Goal: Complete application form

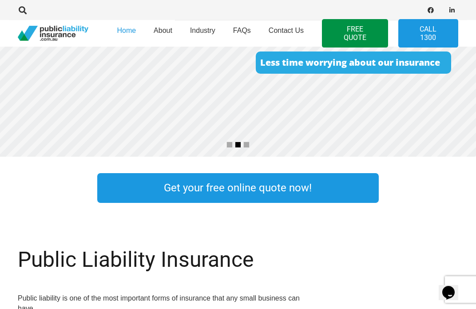
scroll to position [169, 0]
click at [246, 190] on link "Get your free online quote now!" at bounding box center [238, 188] width 282 height 30
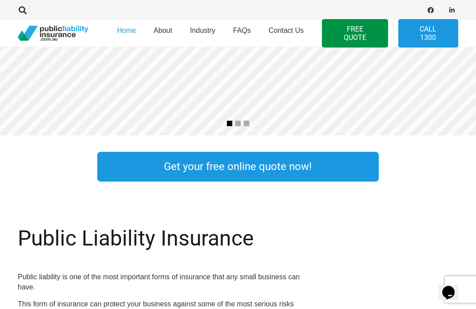
scroll to position [191, 0]
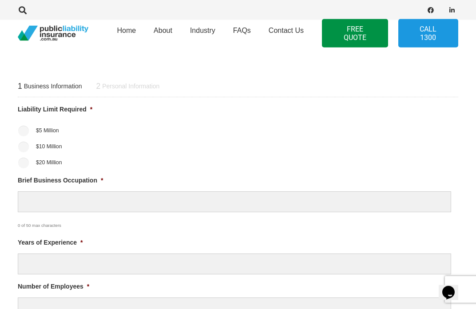
scroll to position [295, 0]
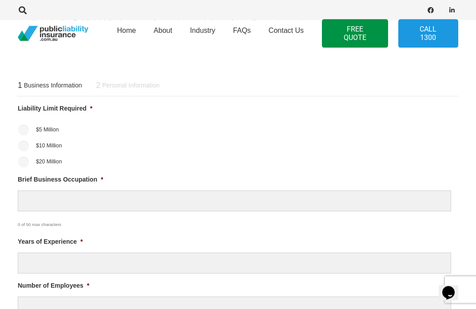
click at [18, 136] on ul "$5 Million $10 Million $20 Million" at bounding box center [238, 145] width 440 height 44
click at [26, 142] on input "$10 Million" at bounding box center [23, 146] width 11 height 11
radio input "true"
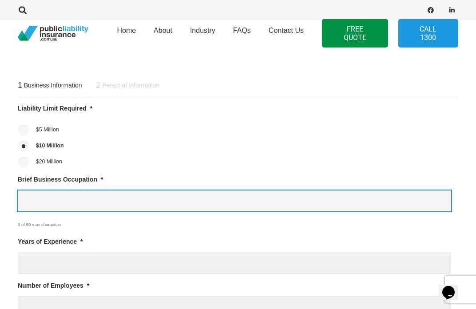
click at [251, 191] on input "Brief Business Occupation *" at bounding box center [234, 200] width 433 height 21
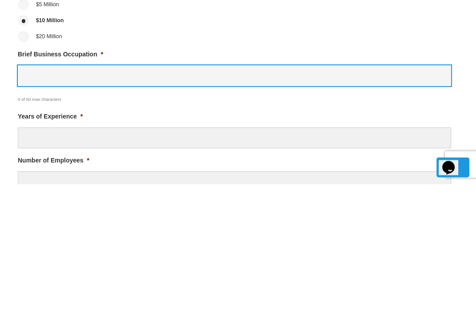
type input "C"
type input "Hospitality kitchen"
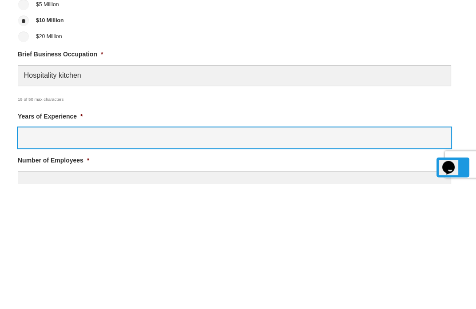
click at [35, 252] on input "Years of Experience *" at bounding box center [234, 262] width 433 height 21
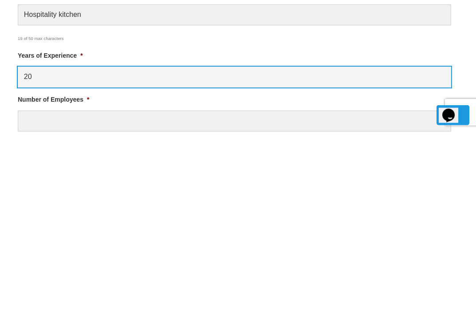
scroll to position [305, 0]
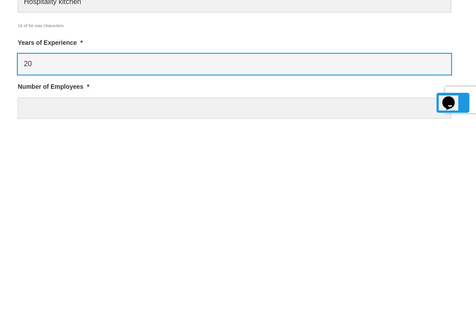
type input "20"
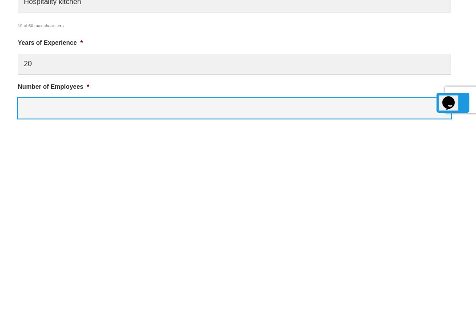
click at [300, 287] on input "Number of Employees *" at bounding box center [234, 297] width 433 height 21
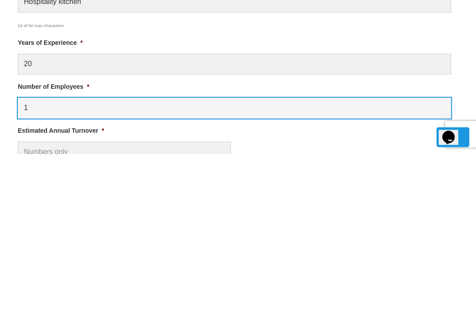
scroll to position [341, 0]
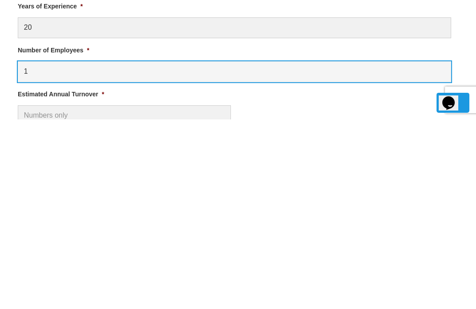
type input "1"
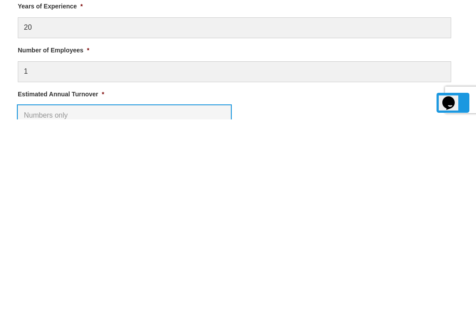
click at [33, 295] on input "Estimated Annual Turnover *" at bounding box center [124, 305] width 213 height 21
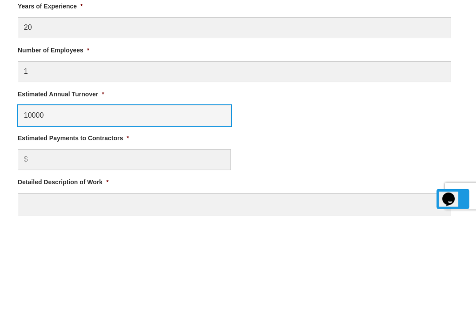
scroll to position [442, 0]
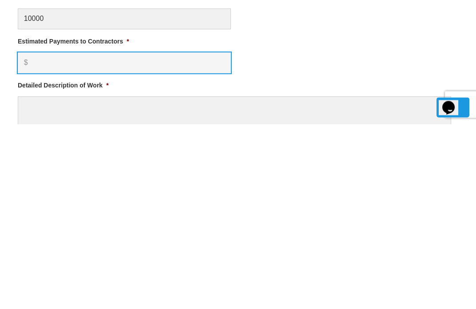
click at [39, 237] on input "Estimated Payments to Contractors *" at bounding box center [124, 247] width 213 height 21
type input "$ 10,000.00"
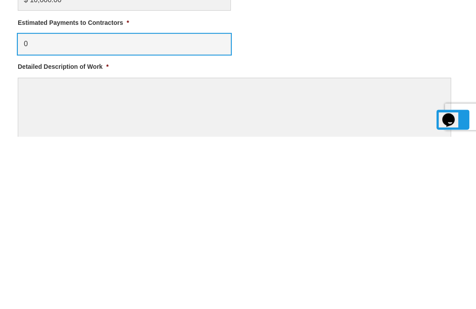
scroll to position [474, 0]
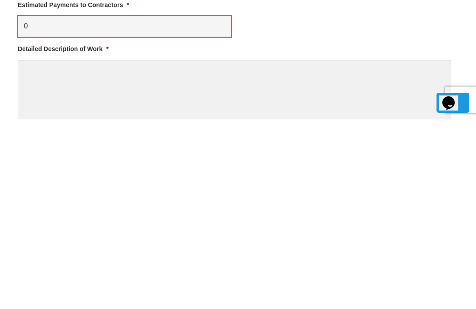
type input "0"
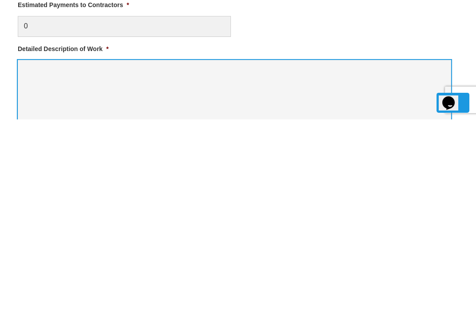
click at [305, 249] on textarea "Detailed Description of Work *" at bounding box center [234, 284] width 433 height 71
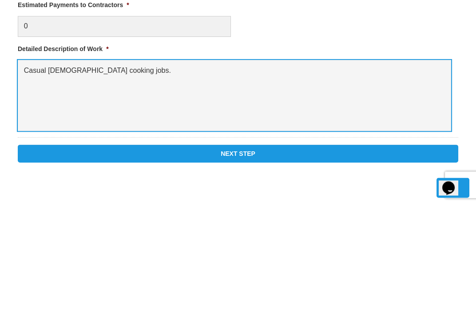
scroll to position [561, 0]
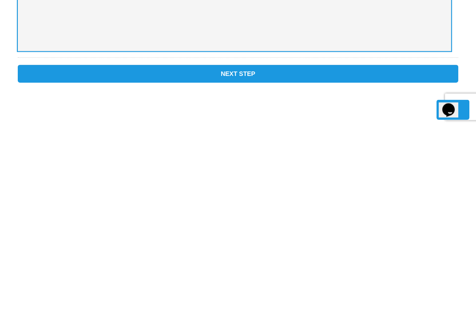
type textarea "Casual contract cooking jobs."
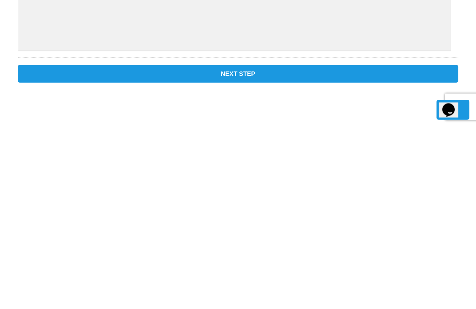
click at [332, 248] on input "Next Step" at bounding box center [238, 257] width 440 height 18
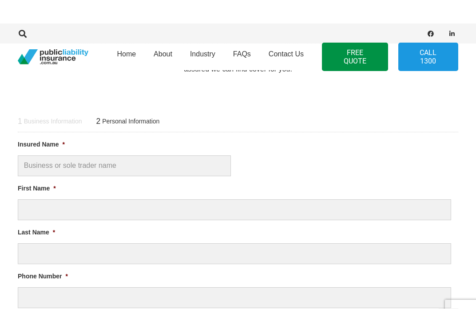
scroll to position [257, 0]
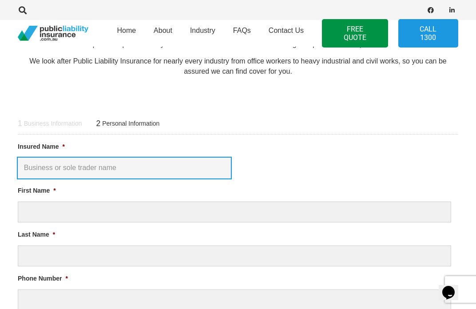
click at [142, 165] on input "Insured Name *" at bounding box center [124, 167] width 213 height 21
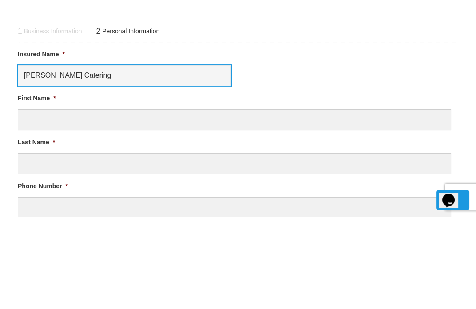
type input "Watts Catering"
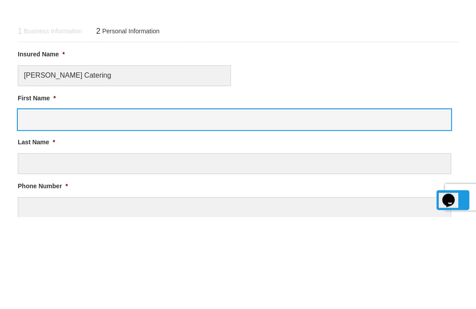
click at [232, 201] on input "First Name *" at bounding box center [234, 211] width 433 height 21
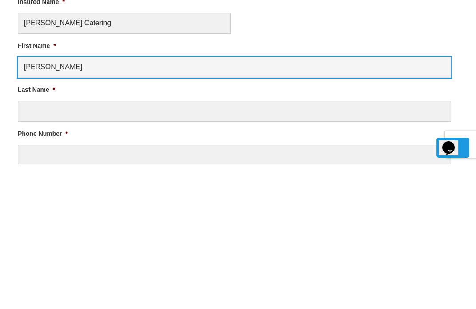
type input "Andrew"
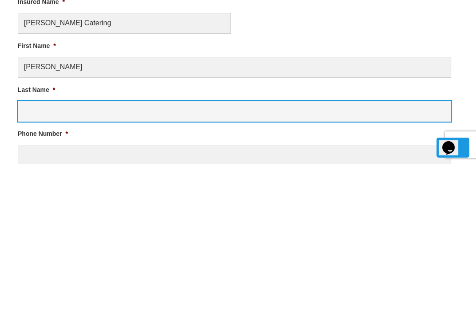
click at [122, 245] on input "Last Name *" at bounding box center [234, 255] width 433 height 21
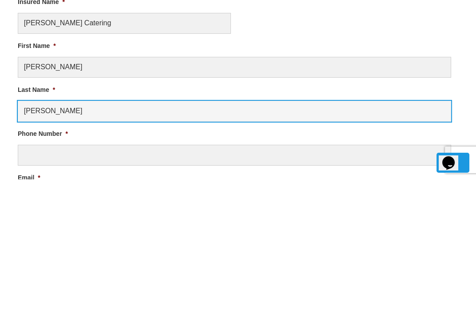
scroll to position [272, 0]
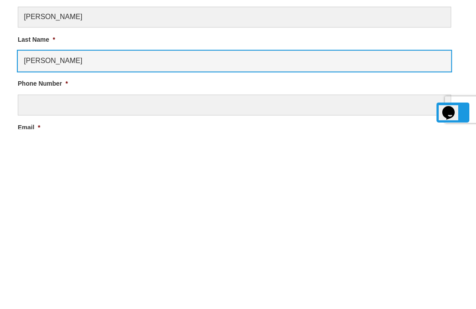
type input "Watts"
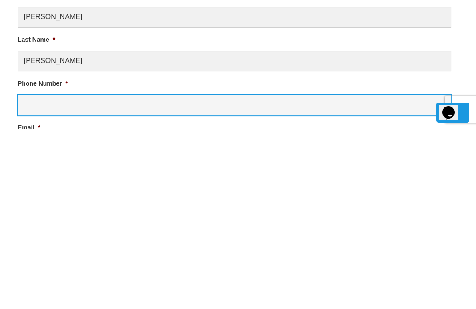
click at [161, 274] on input "Phone Number *" at bounding box center [234, 284] width 433 height 21
type input "0439095436"
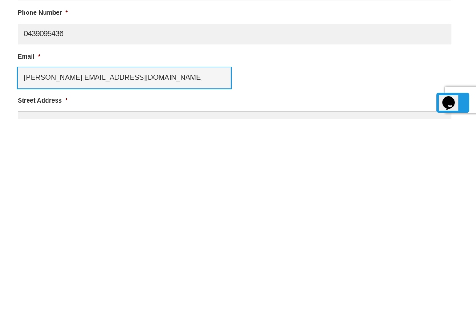
type input "andrew.watts23@gmail.com"
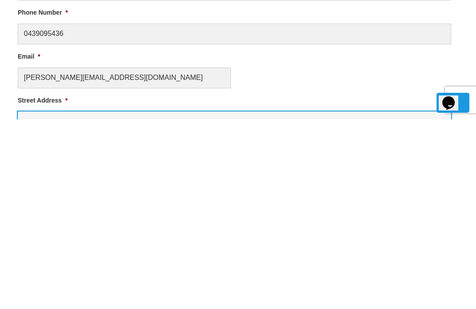
click at [221, 301] on input "Street Address *" at bounding box center [234, 311] width 433 height 21
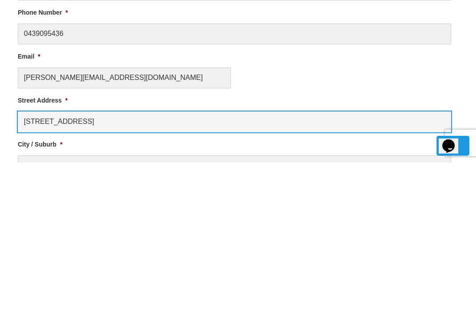
scroll to position [377, 0]
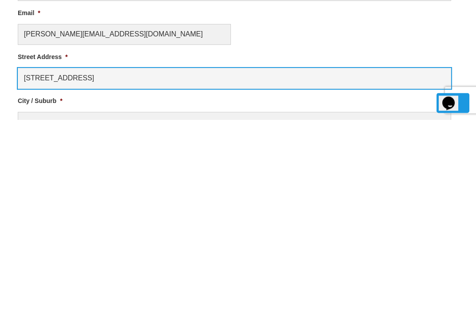
type input "175 Ibis street"
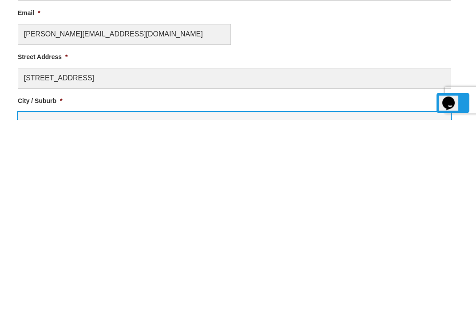
click at [198, 301] on input "City / Suburb *" at bounding box center [234, 311] width 433 height 21
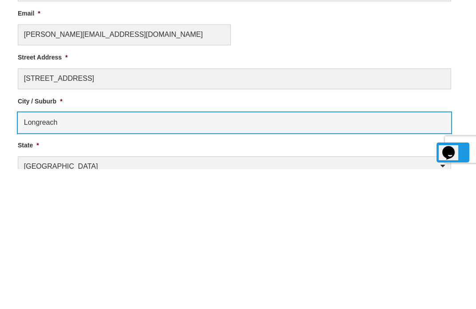
scroll to position [427, 0]
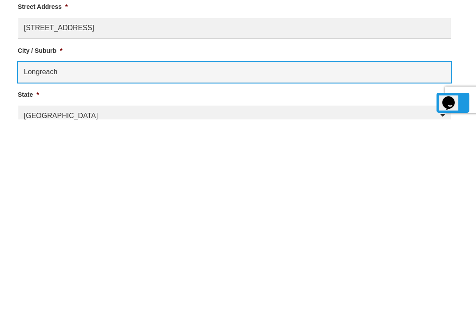
type input "Longreach"
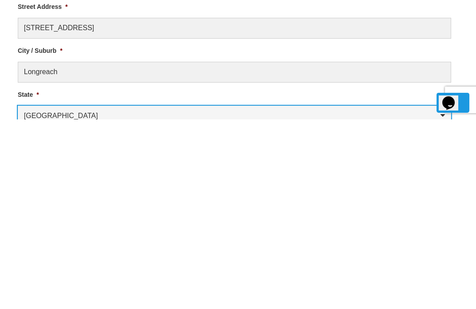
click at [220, 295] on select "Australian Capital Territory New South Wales Northern Territory Queensland Sout…" at bounding box center [234, 305] width 433 height 20
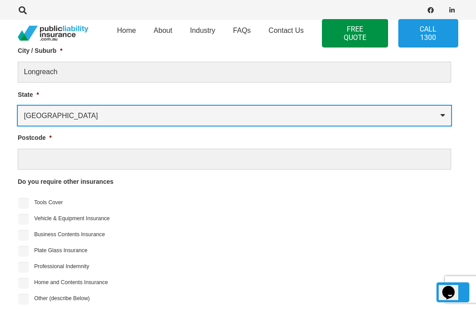
select select "Queensland"
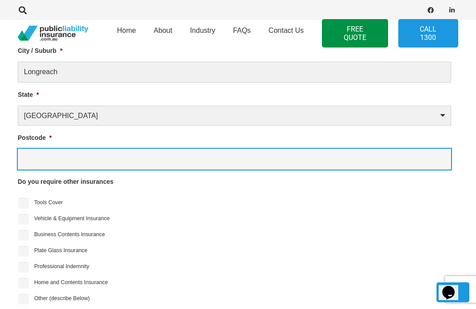
click at [168, 159] on input "Postcode *" at bounding box center [234, 159] width 433 height 21
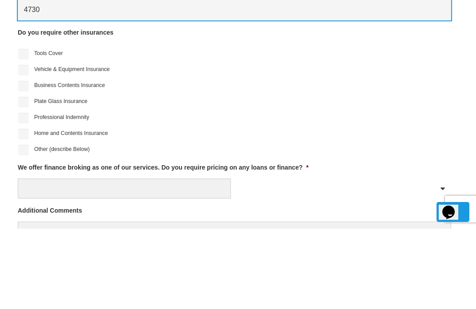
scroll to position [686, 0]
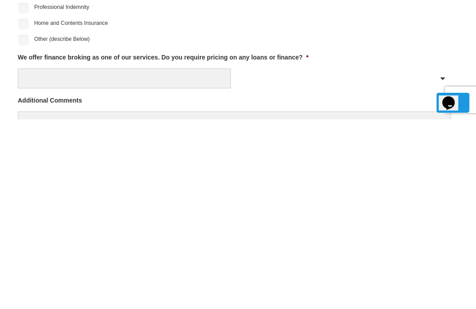
type input "4730"
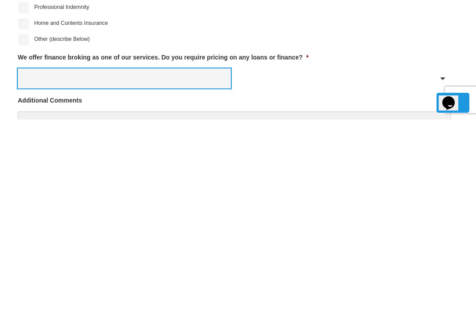
click at [193, 258] on select "Yes No" at bounding box center [124, 268] width 213 height 20
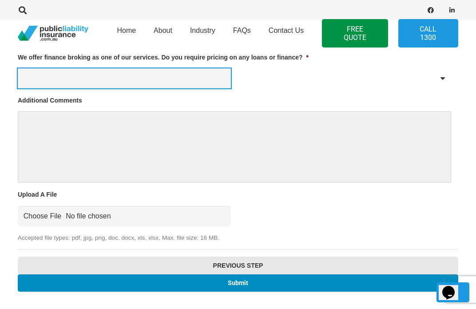
select select "No"
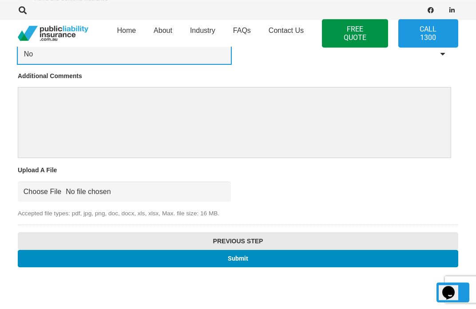
scroll to position [914, 0]
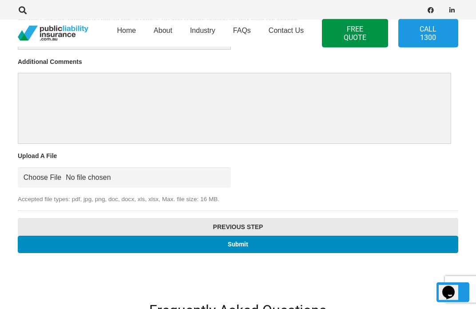
click at [235, 236] on input "Submit" at bounding box center [238, 244] width 440 height 17
click at [252, 237] on input "Submit" at bounding box center [238, 244] width 440 height 17
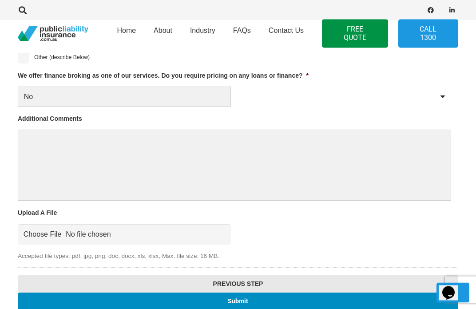
scroll to position [857, 0]
